Goal: Transaction & Acquisition: Purchase product/service

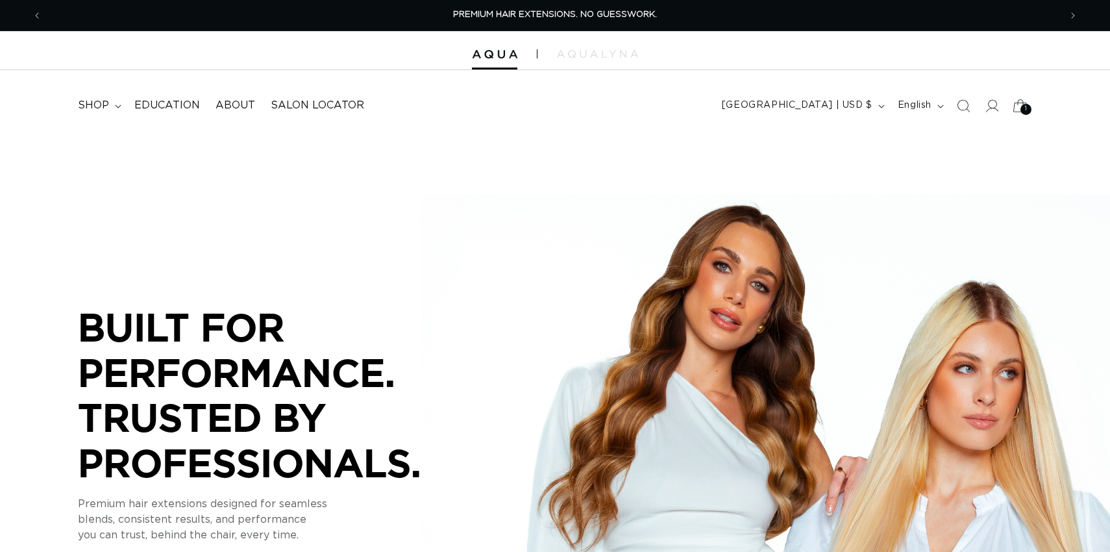
click at [1018, 108] on icon at bounding box center [1020, 105] width 31 height 31
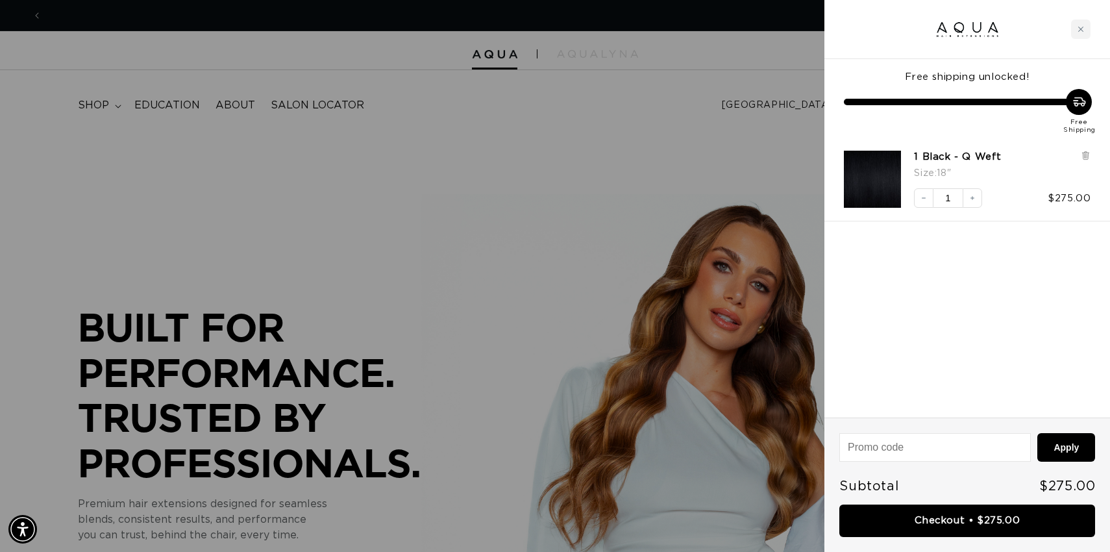
scroll to position [0, 1018]
click at [1080, 27] on icon "Close cart" at bounding box center [1081, 29] width 6 height 6
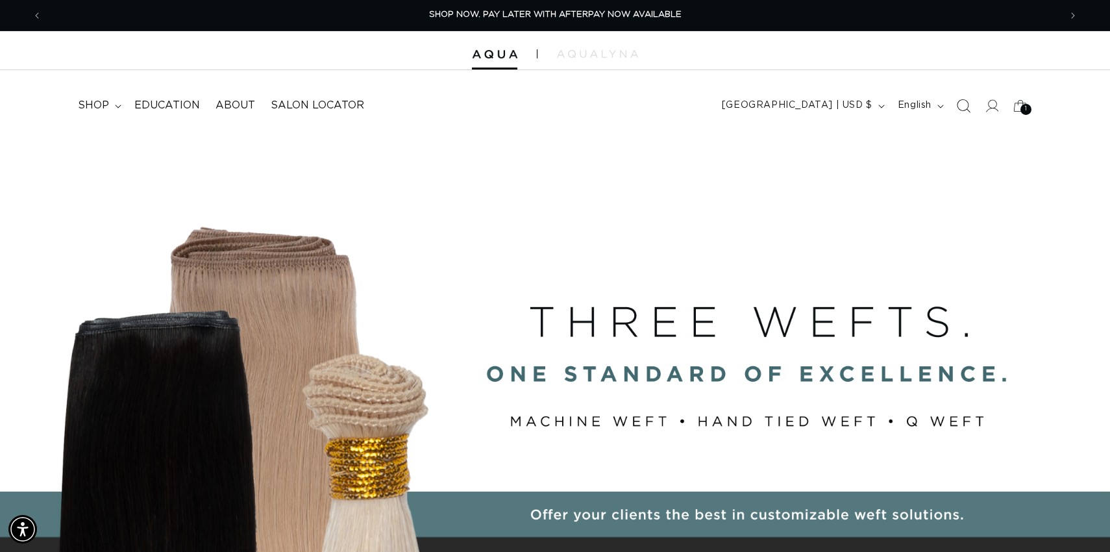
click at [963, 105] on icon "Search" at bounding box center [963, 106] width 14 height 14
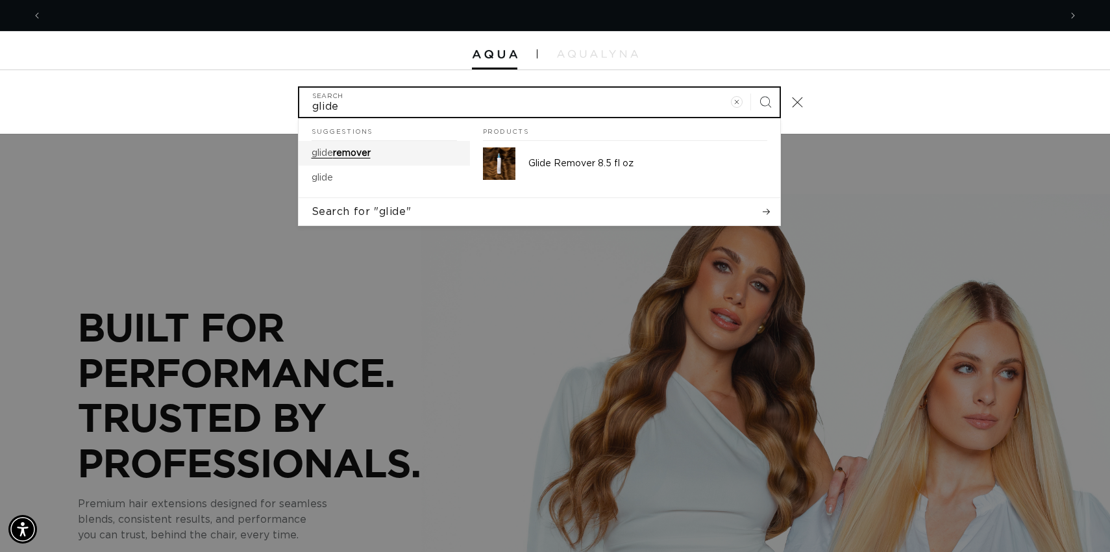
scroll to position [0, 0]
type input "glide"
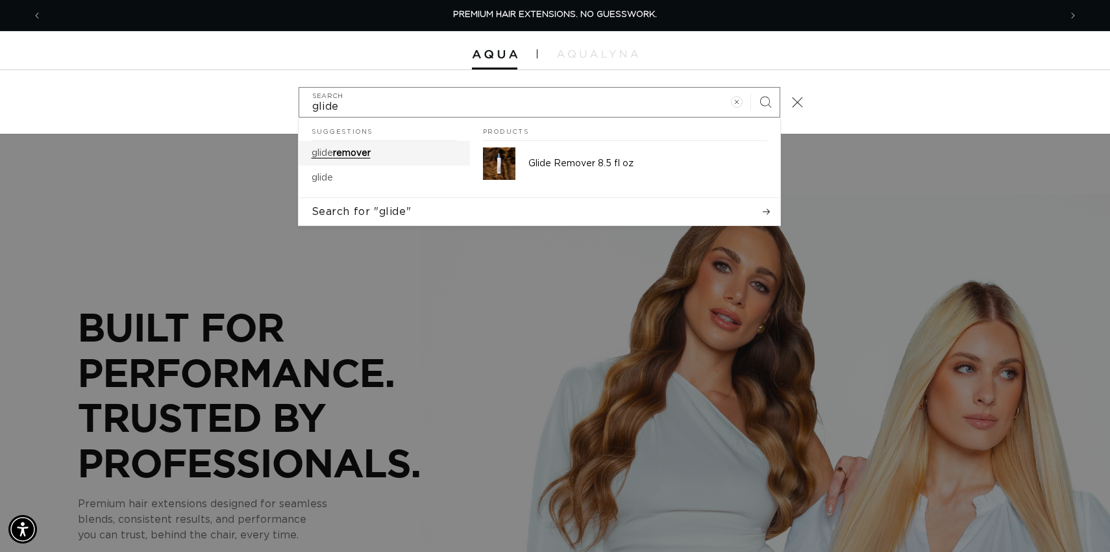
click at [351, 156] on span "remover" at bounding box center [352, 153] width 38 height 9
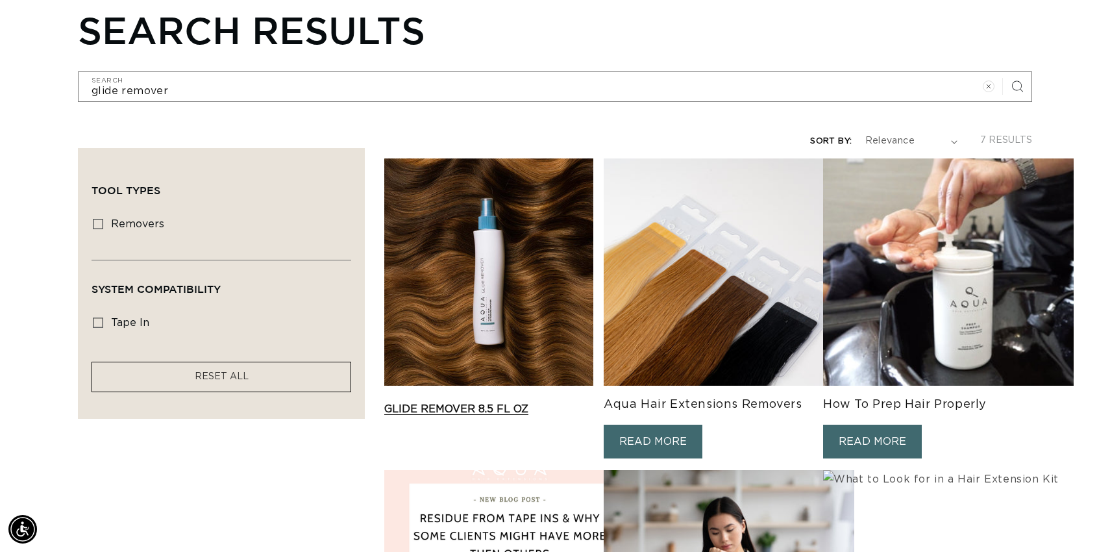
scroll to position [158, 0]
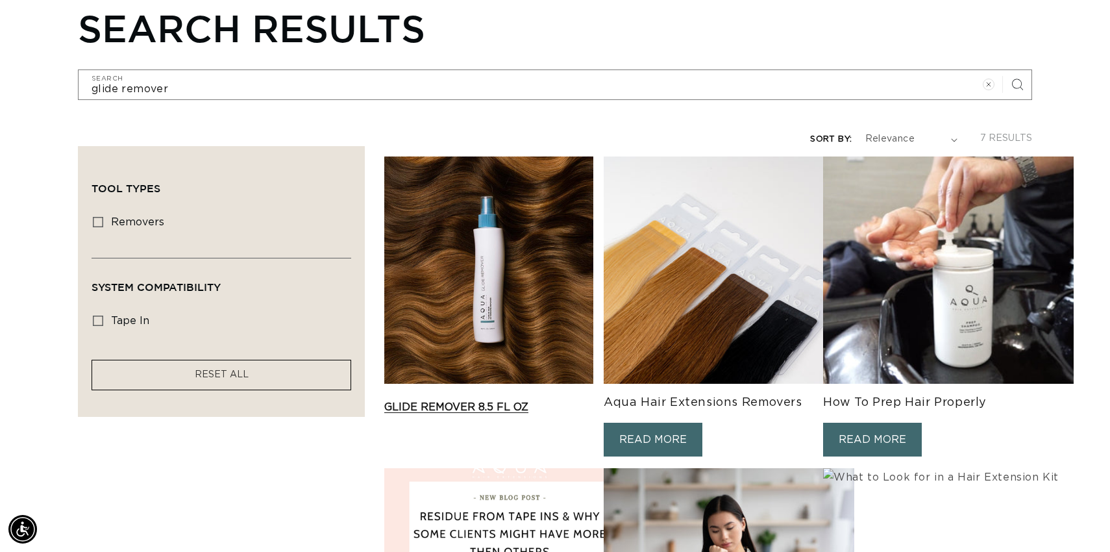
click at [467, 399] on link "Glide Remover 8.5 fl oz" at bounding box center [488, 407] width 209 height 16
